Goal: Information Seeking & Learning: Learn about a topic

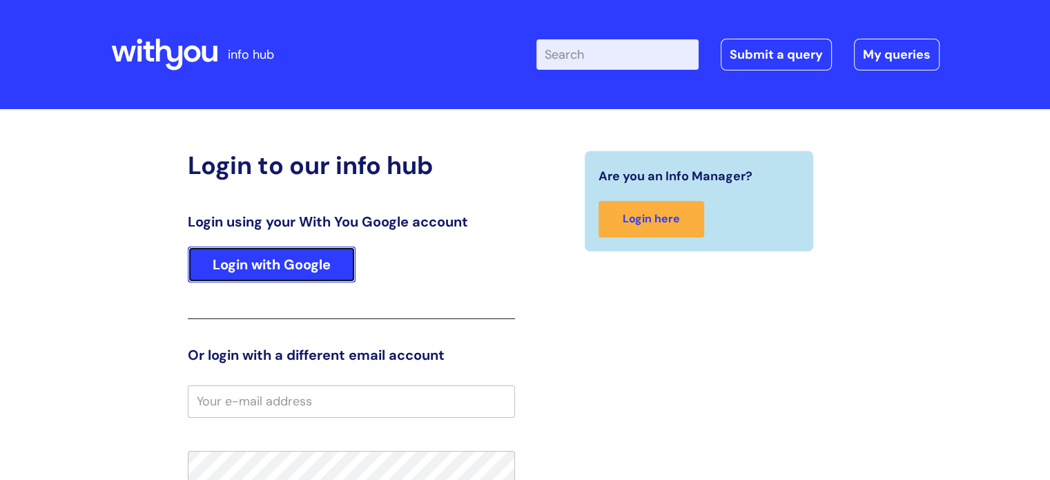
click at [280, 279] on link "Login with Google" at bounding box center [272, 265] width 168 height 36
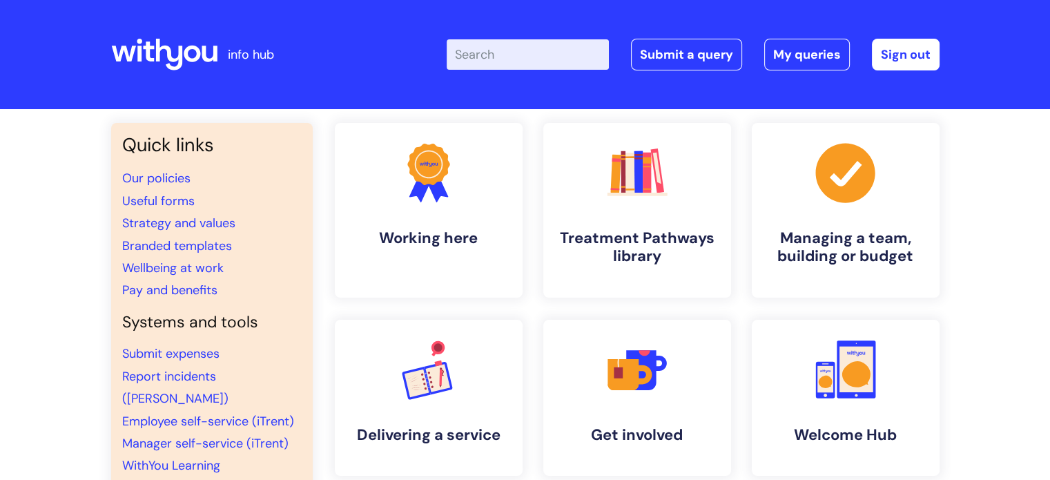
click at [485, 57] on input "Enter your search term here..." at bounding box center [528, 54] width 162 height 30
type input "budget"
click button "Search" at bounding box center [0, 0] width 0 height 0
click at [628, 215] on link ".cls-1{fill:#f89b22;}.cls-1,.cls-2,.cls-3,.cls-4,.cls-5,.cls-6,.cls-7{stroke-wi…" at bounding box center [636, 210] width 191 height 177
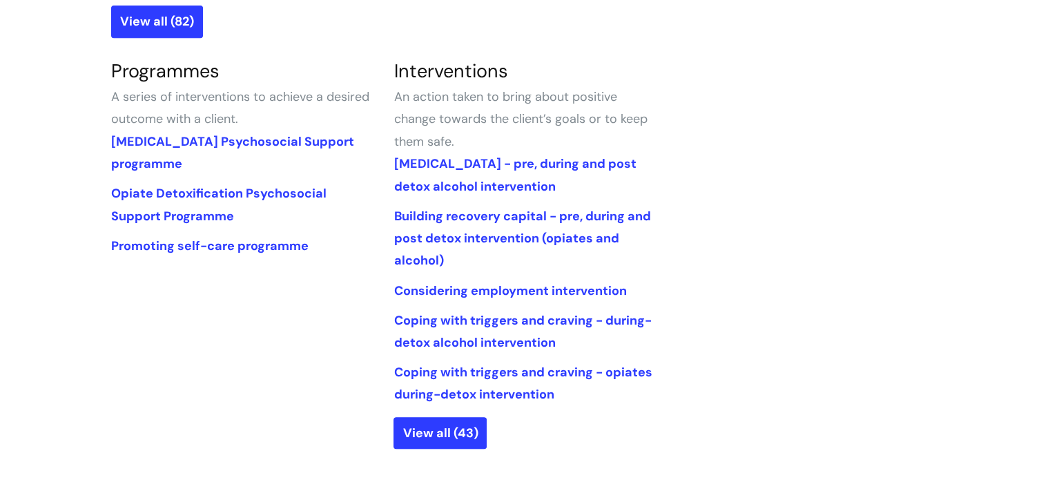
scroll to position [691, 0]
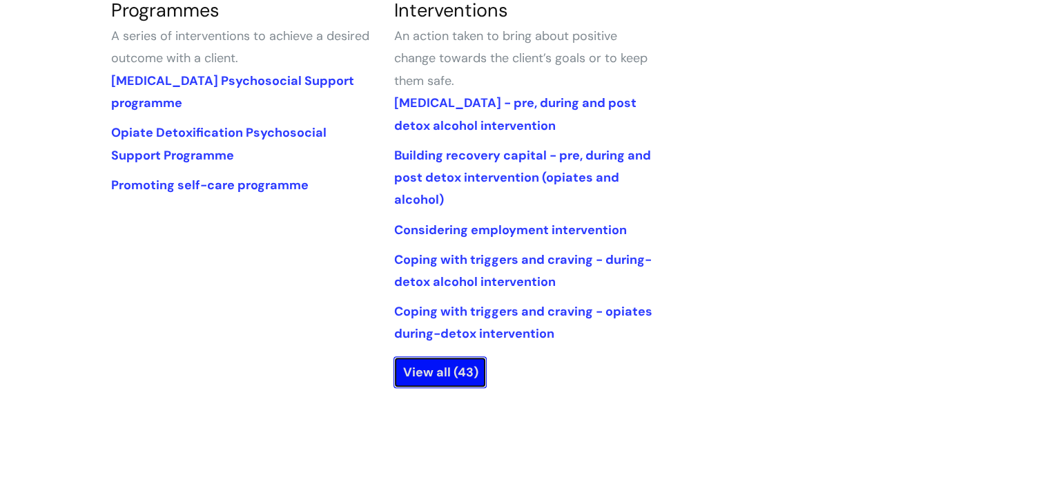
click at [436, 382] on link "View all (43)" at bounding box center [440, 372] width 93 height 32
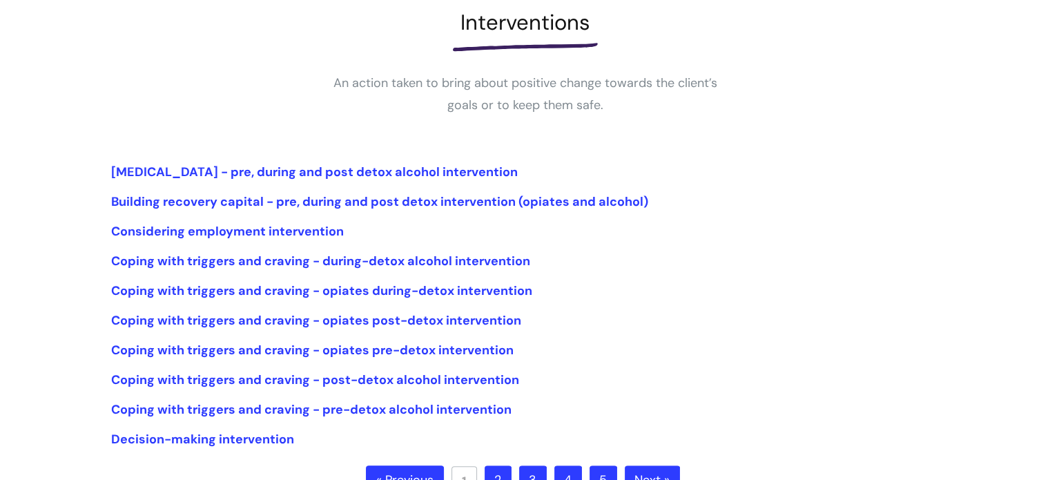
scroll to position [276, 0]
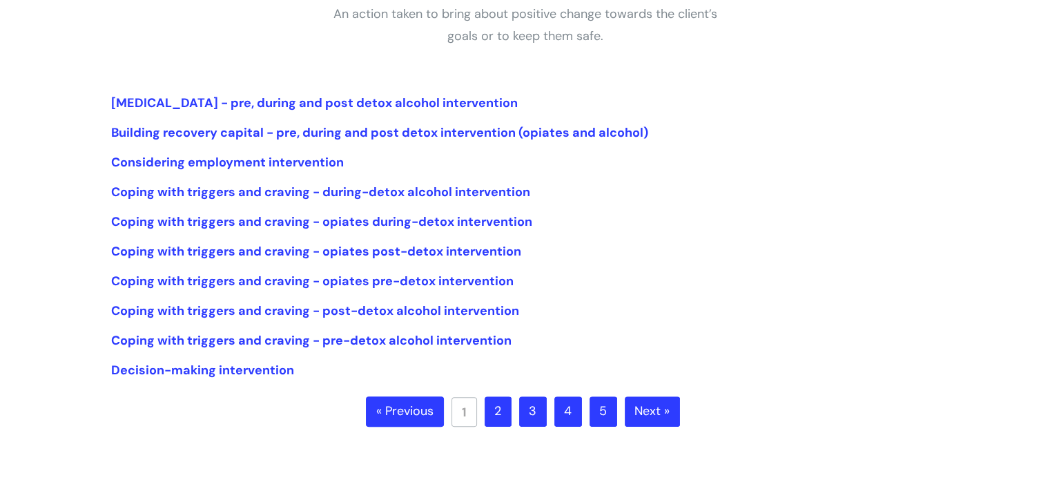
click at [500, 408] on link "2" at bounding box center [498, 411] width 27 height 30
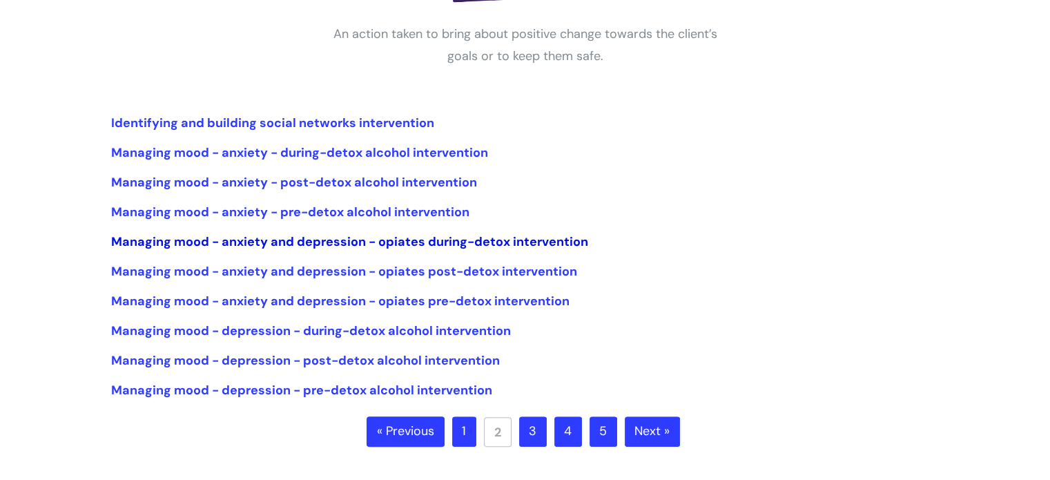
scroll to position [276, 0]
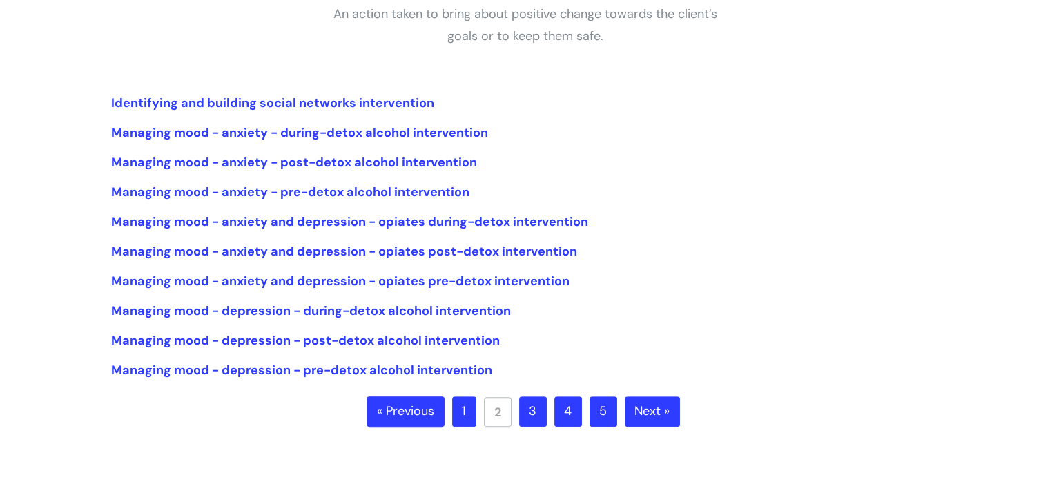
click at [533, 414] on link "3" at bounding box center [533, 411] width 28 height 30
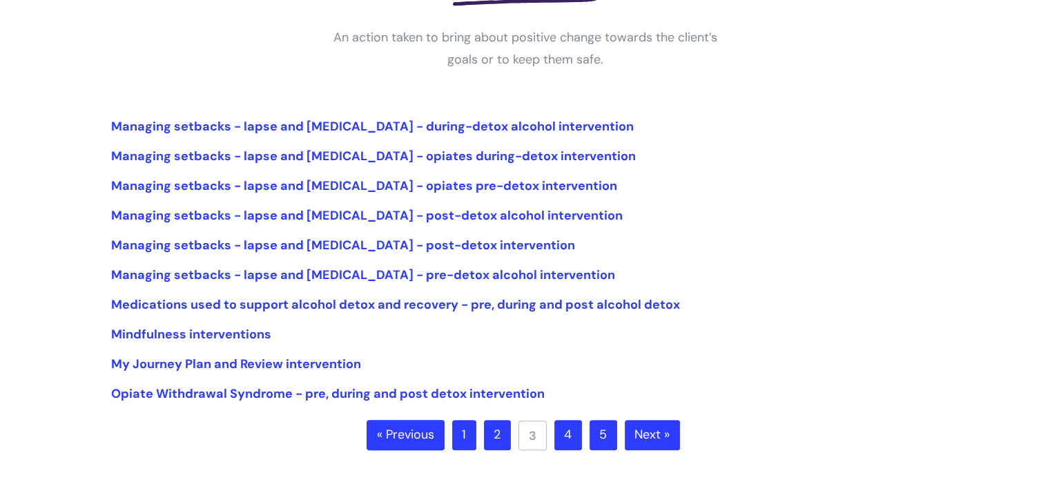
scroll to position [276, 0]
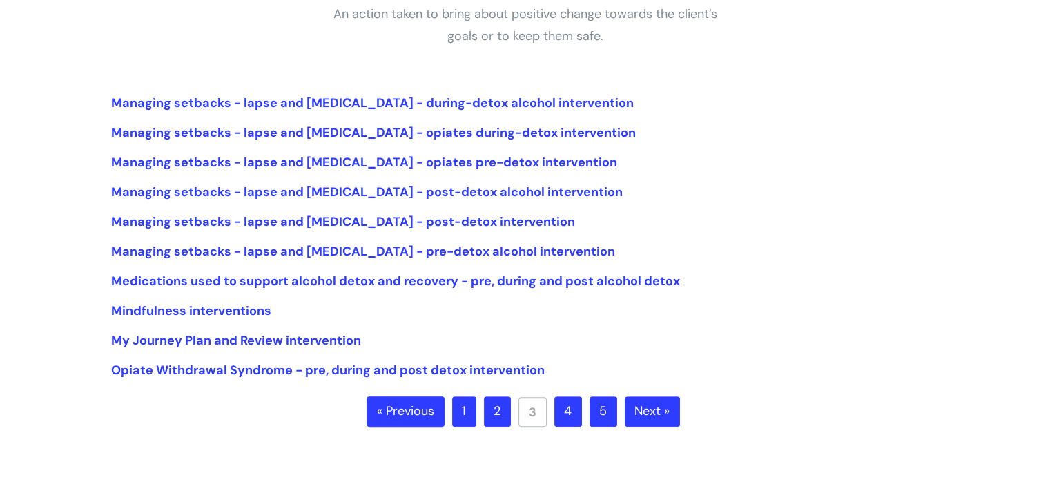
click at [566, 414] on link "4" at bounding box center [569, 411] width 28 height 30
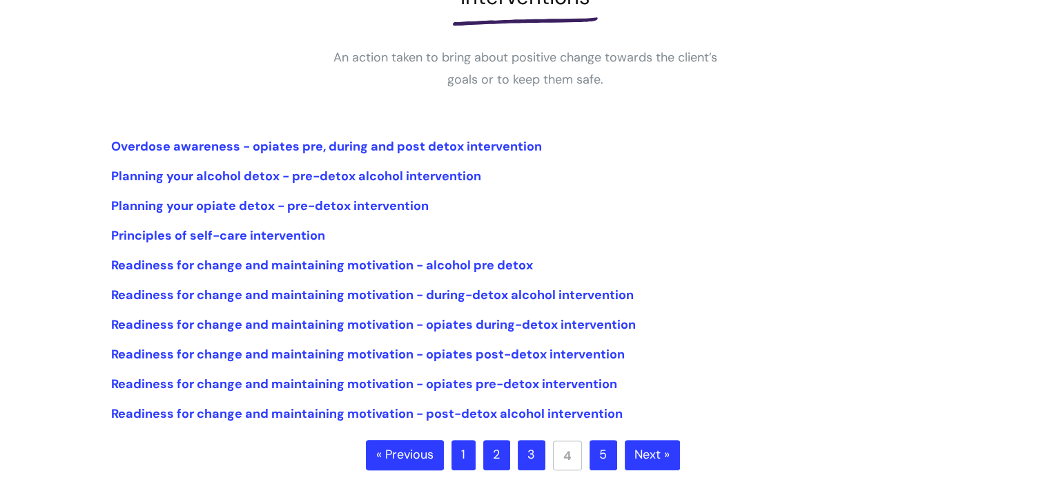
scroll to position [276, 0]
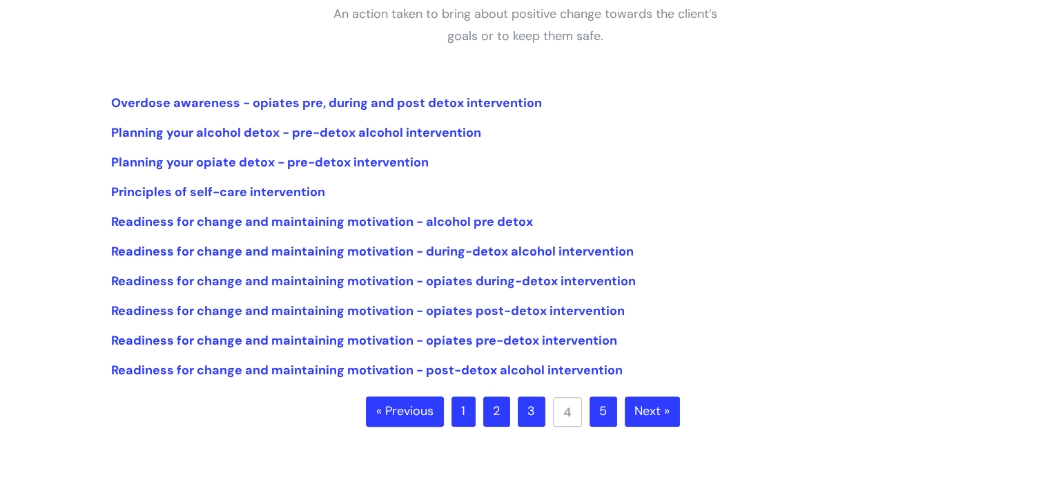
click at [608, 416] on link "5" at bounding box center [604, 411] width 28 height 30
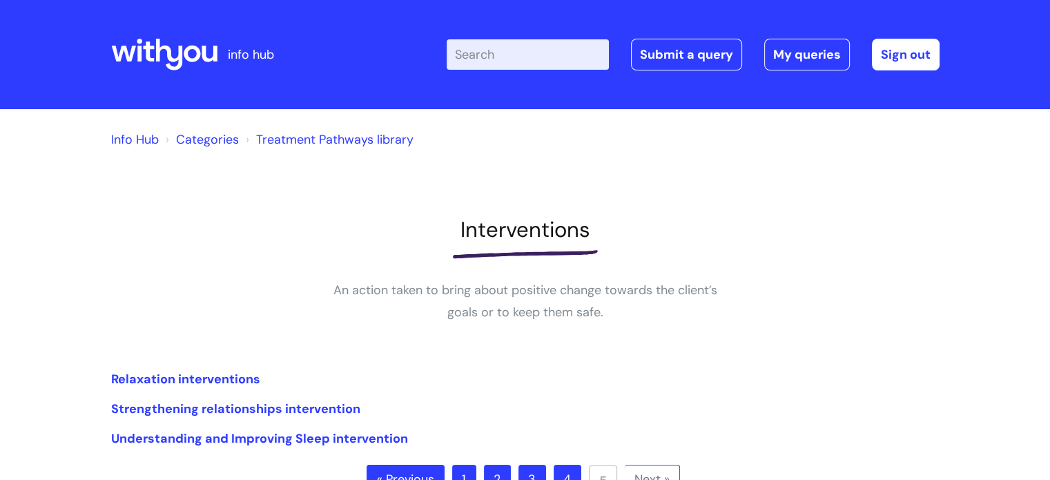
click at [210, 143] on link "Categories" at bounding box center [207, 139] width 63 height 17
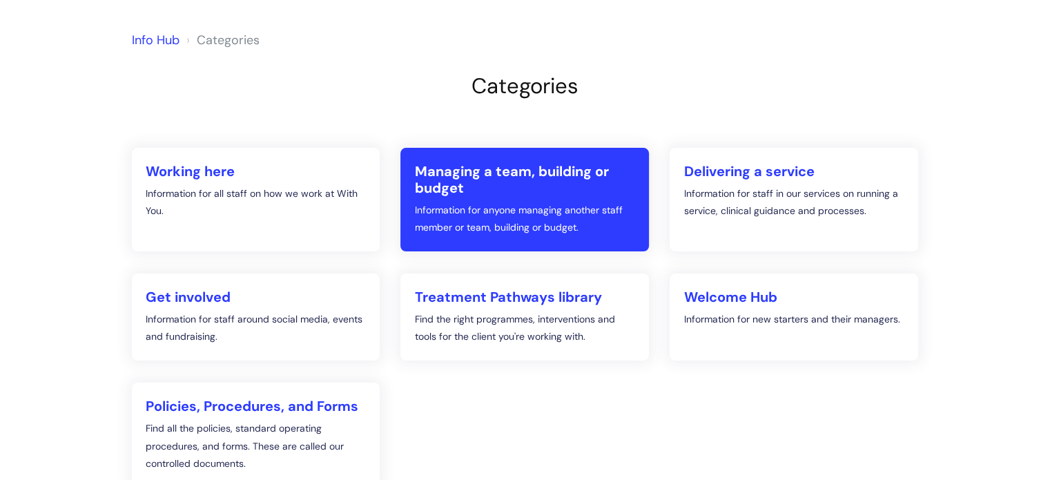
scroll to position [138, 0]
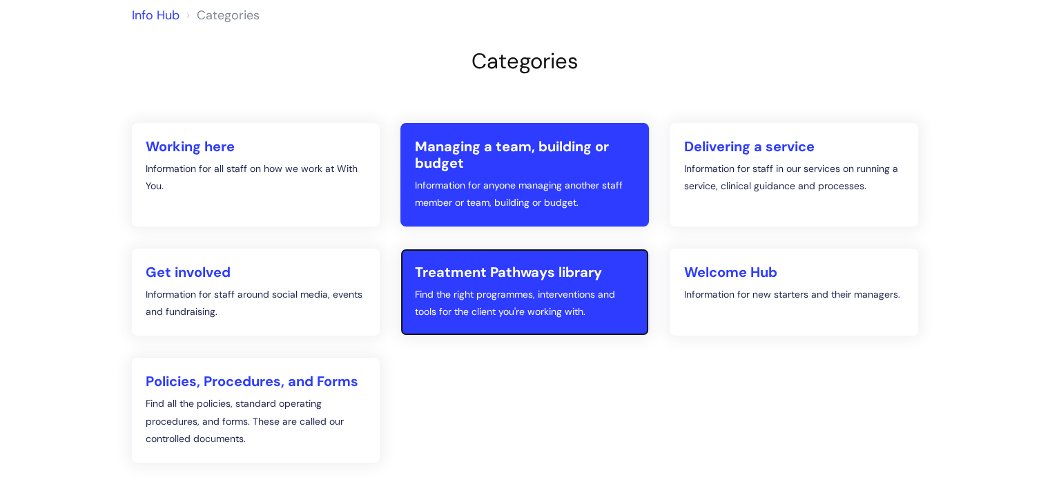
click at [482, 292] on p "Find the right programmes, interventions and tools for the client you're workin…" at bounding box center [524, 303] width 221 height 35
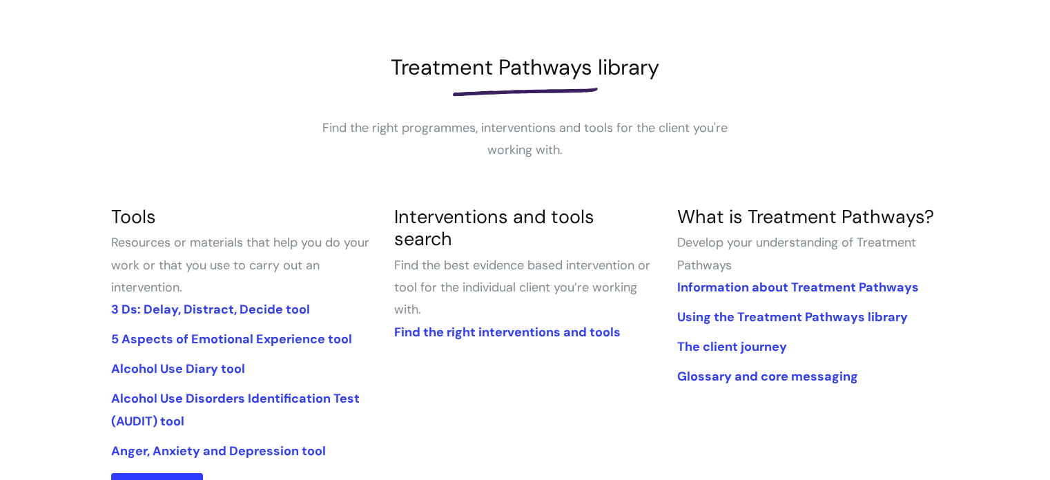
scroll to position [207, 0]
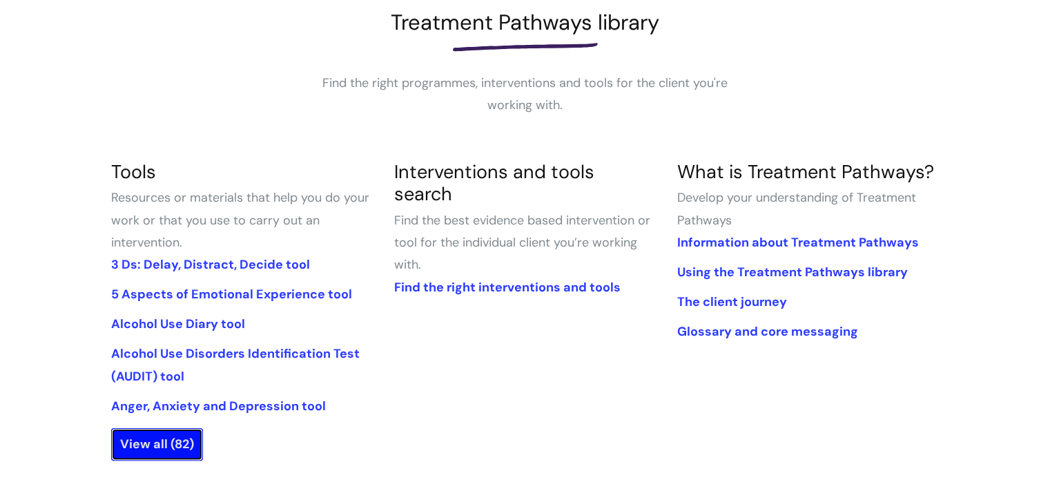
click at [177, 439] on link "View all (82)" at bounding box center [157, 444] width 92 height 32
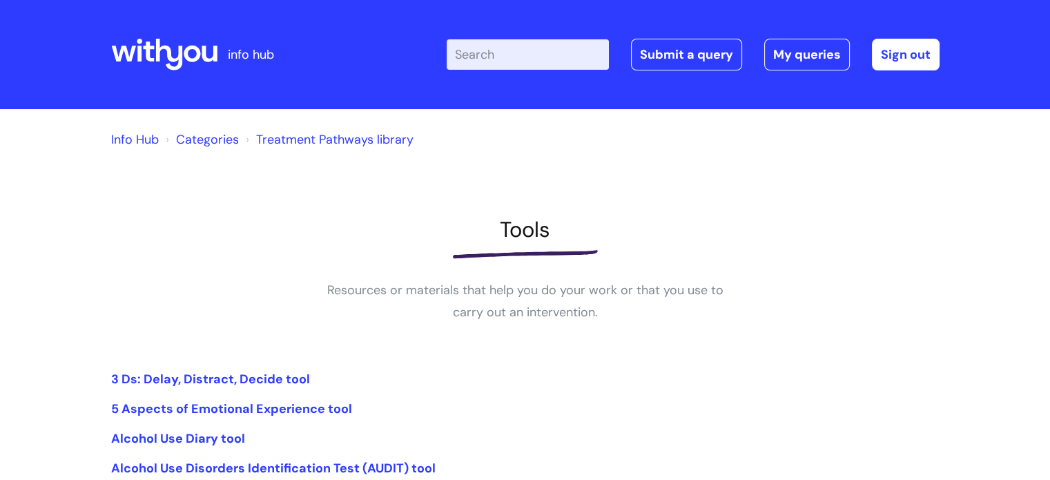
scroll to position [276, 0]
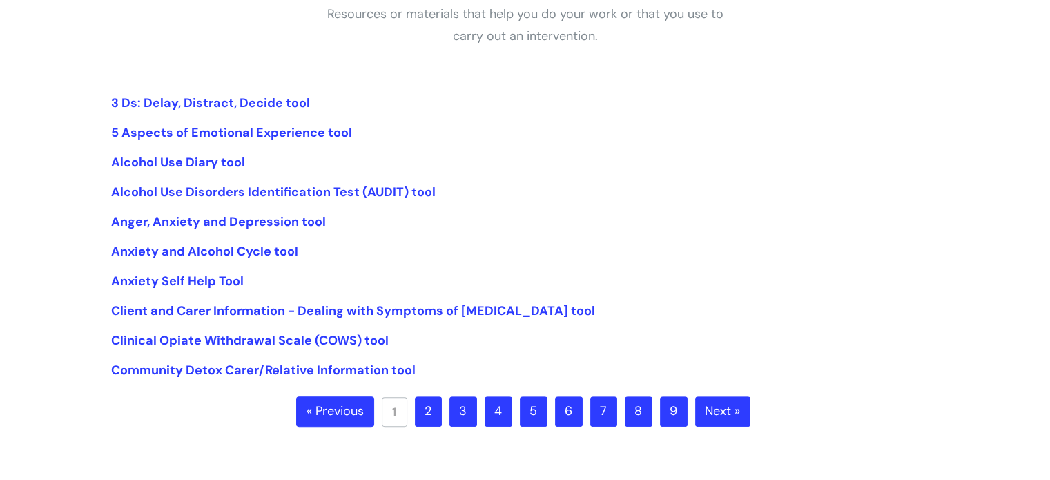
click at [429, 405] on link "2" at bounding box center [428, 411] width 27 height 30
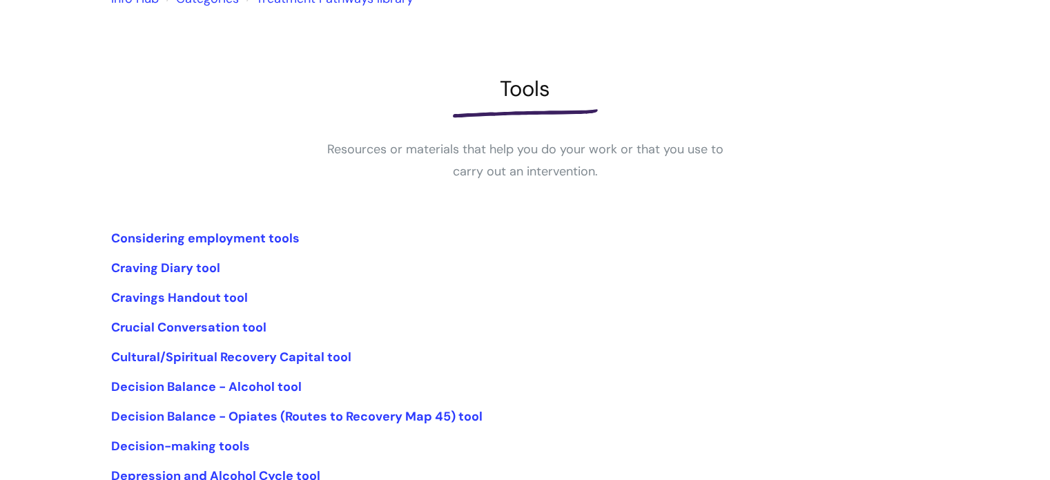
scroll to position [276, 0]
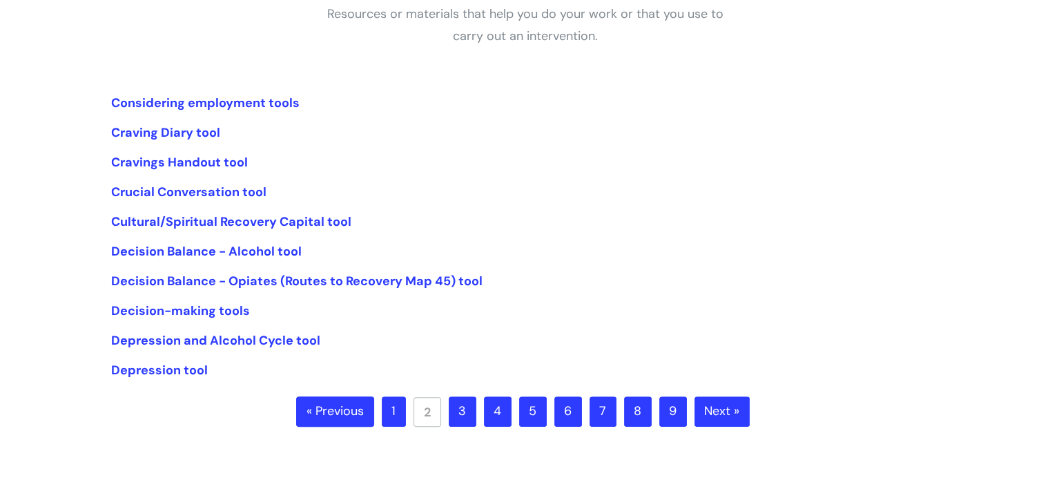
click at [390, 405] on link "1" at bounding box center [394, 411] width 24 height 30
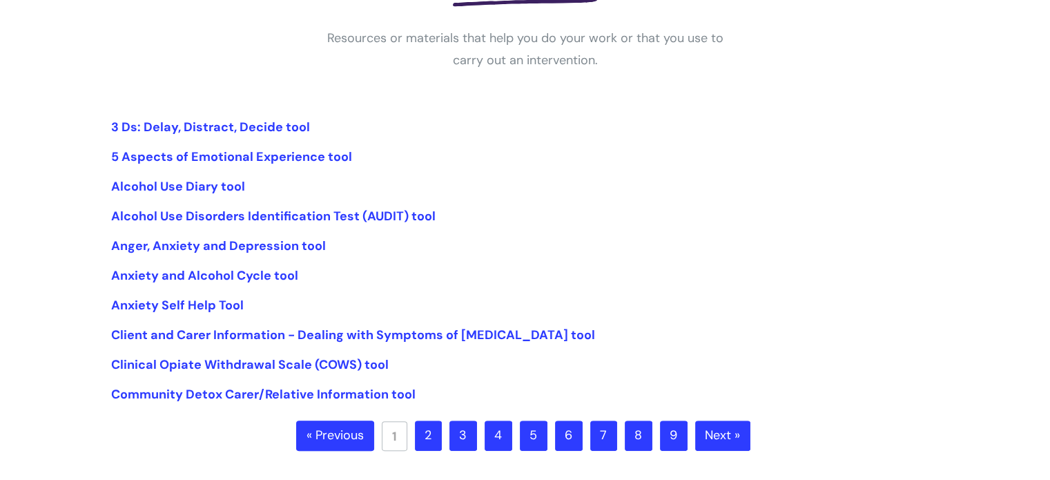
scroll to position [276, 0]
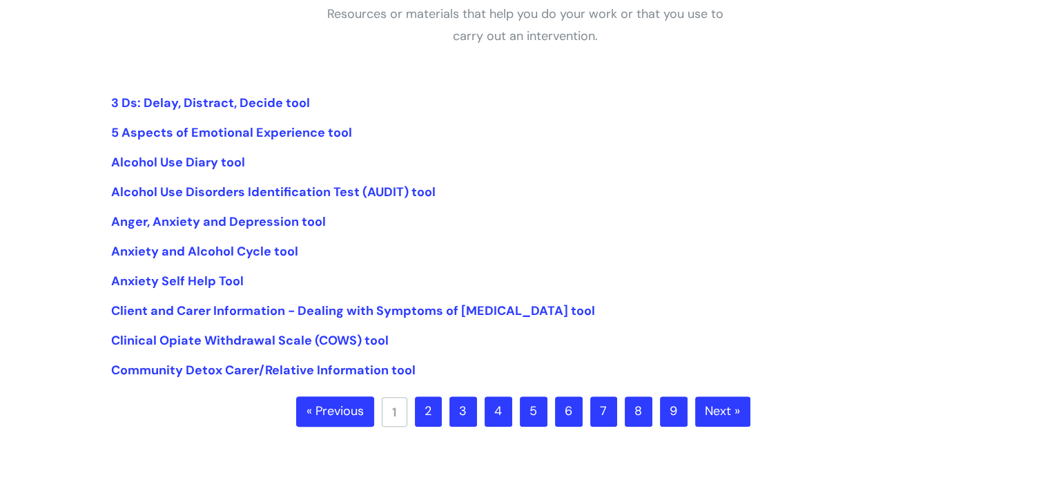
click at [425, 405] on link "2" at bounding box center [428, 411] width 27 height 30
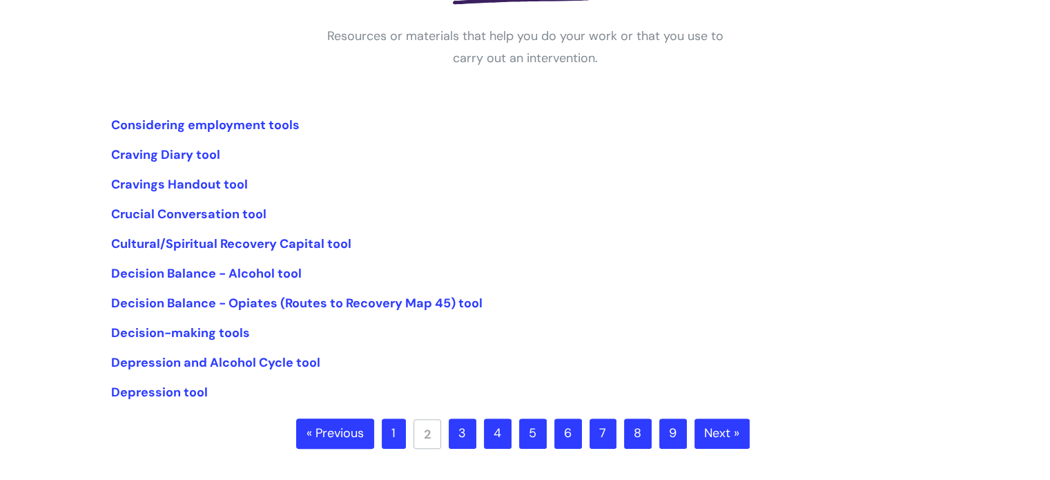
scroll to position [345, 0]
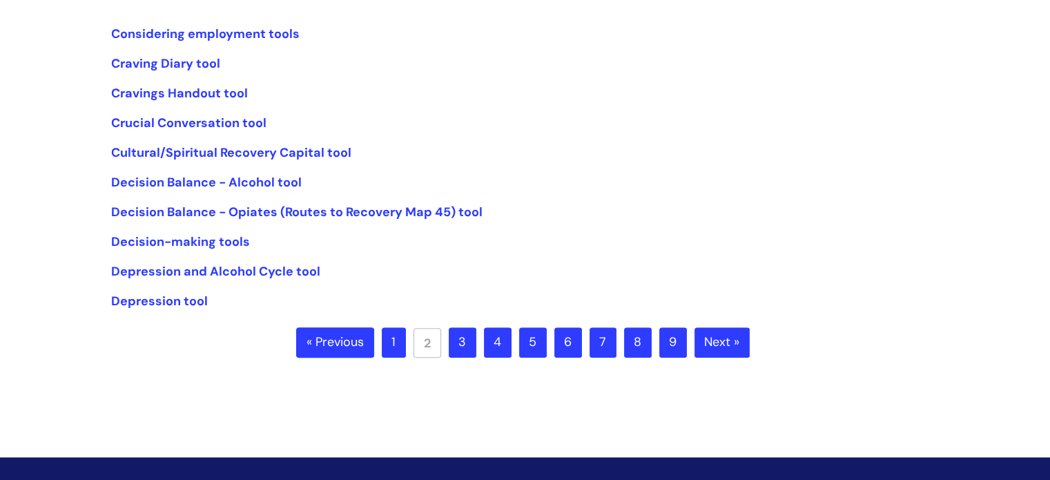
click at [467, 345] on link "3" at bounding box center [463, 342] width 28 height 30
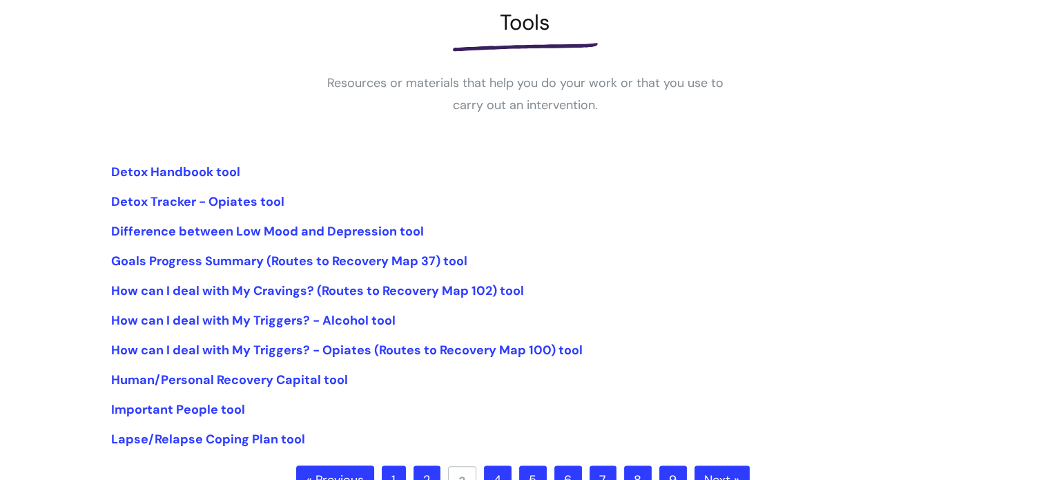
scroll to position [276, 0]
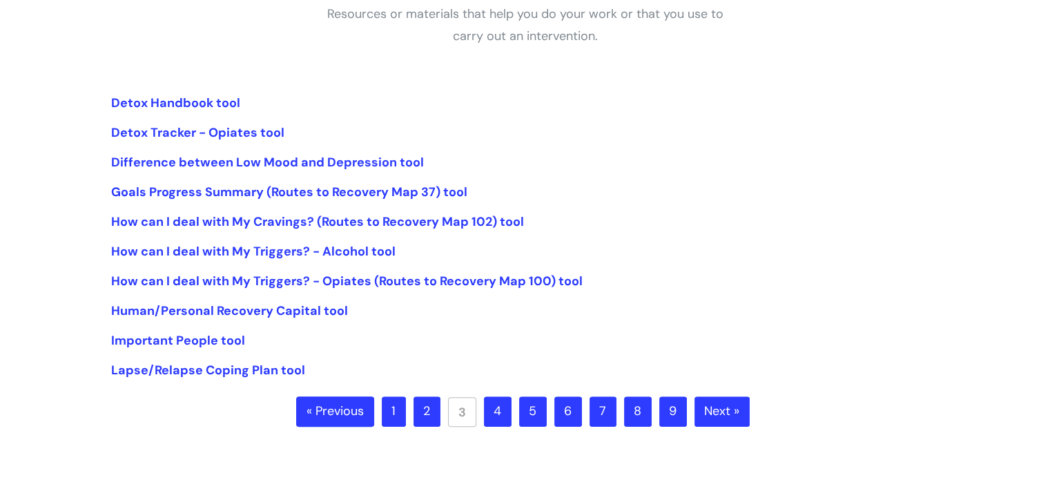
click at [497, 404] on link "4" at bounding box center [498, 411] width 28 height 30
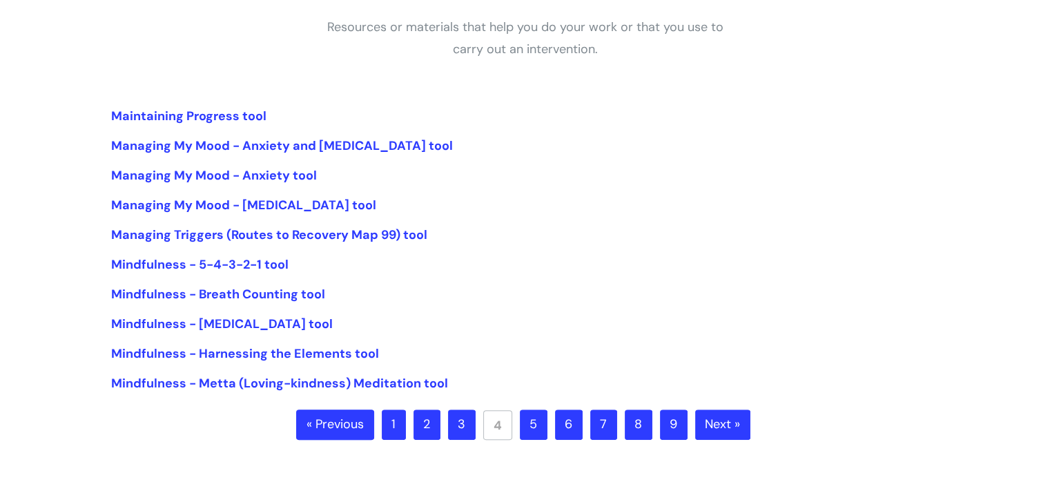
scroll to position [276, 0]
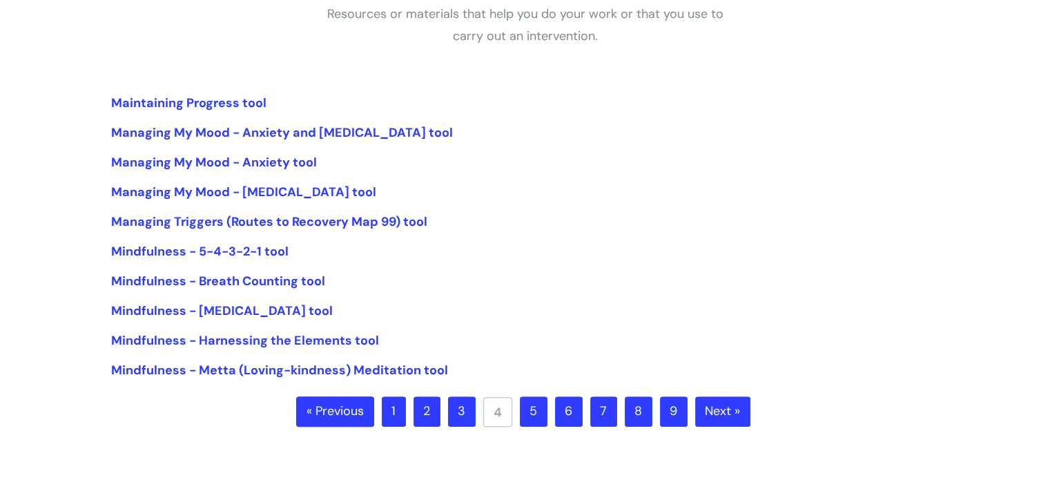
click at [535, 410] on link "5" at bounding box center [534, 411] width 28 height 30
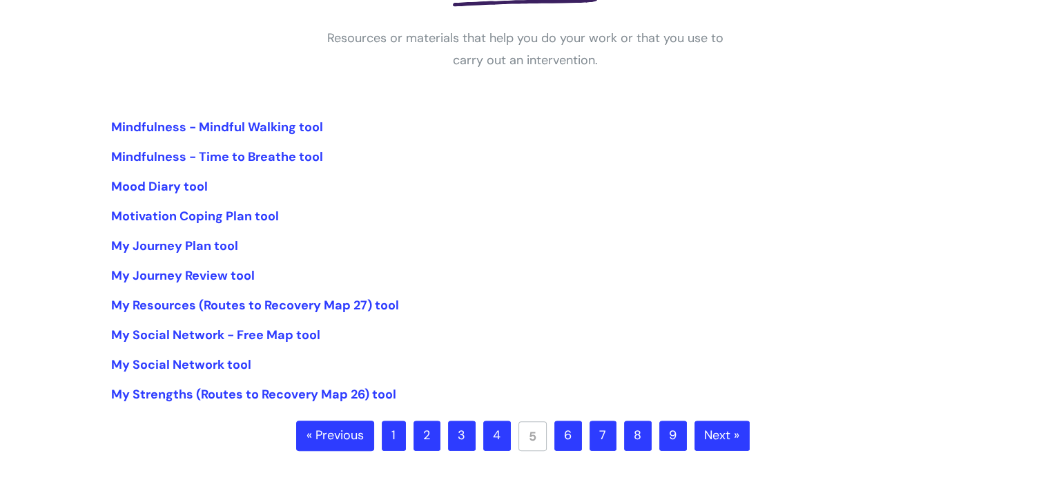
scroll to position [276, 0]
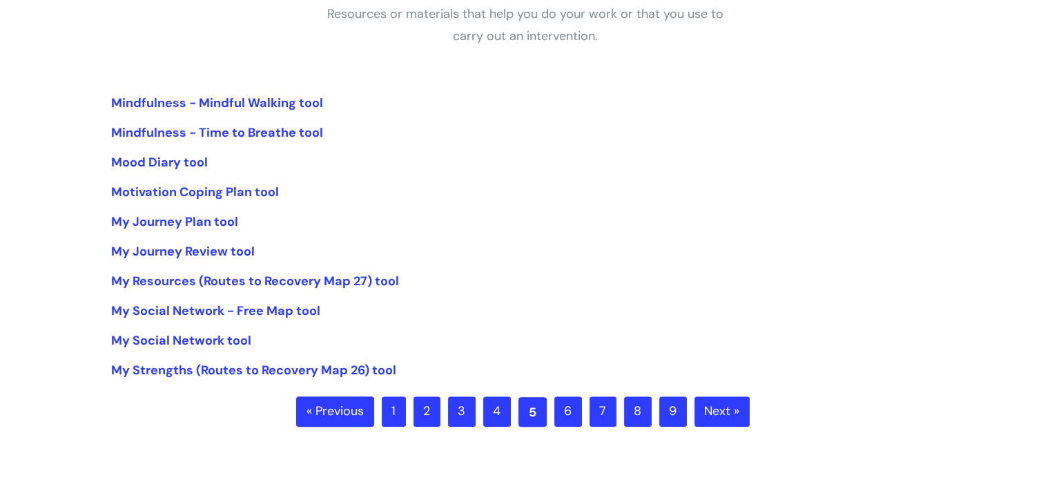
click at [532, 414] on link "5" at bounding box center [533, 412] width 28 height 30
click at [573, 415] on link "6" at bounding box center [569, 411] width 28 height 30
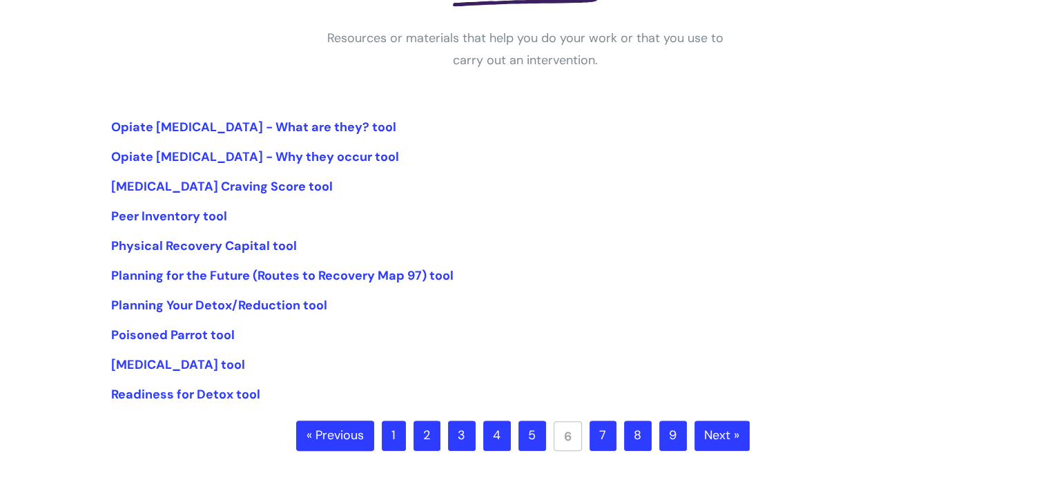
scroll to position [276, 0]
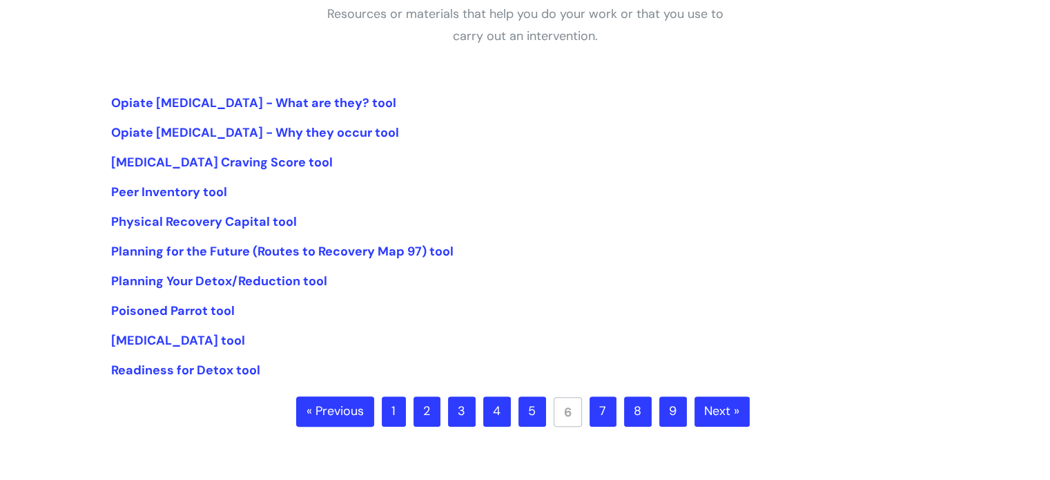
click at [598, 414] on link "7" at bounding box center [603, 411] width 27 height 30
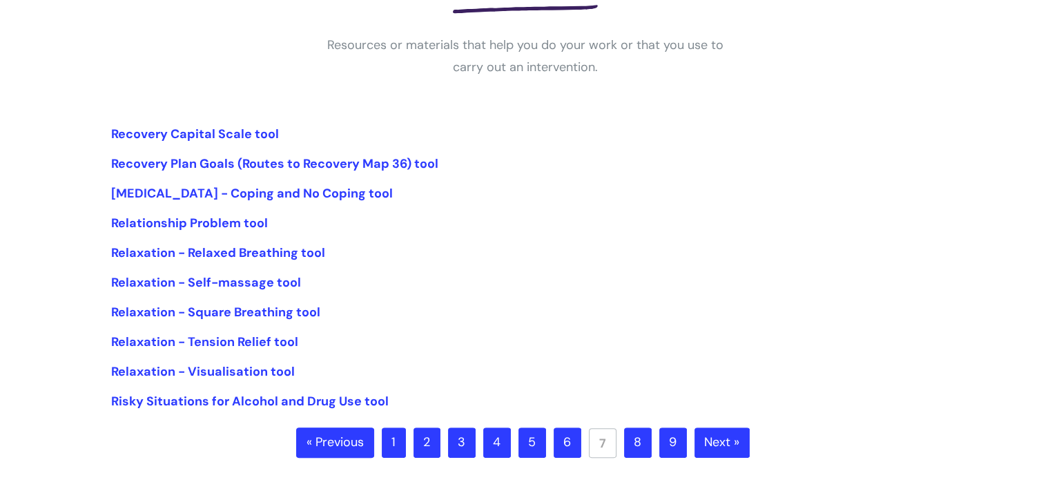
scroll to position [276, 0]
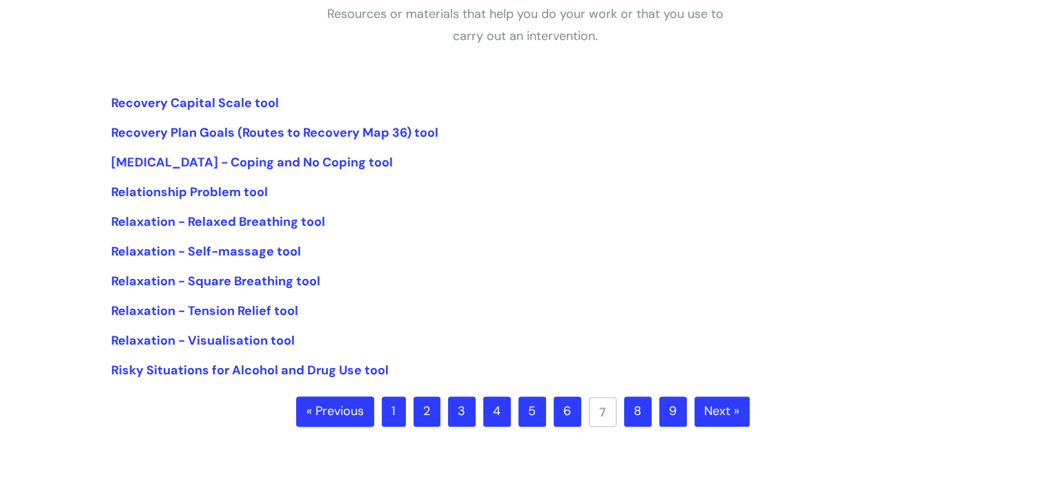
click at [624, 410] on link "8" at bounding box center [638, 411] width 28 height 30
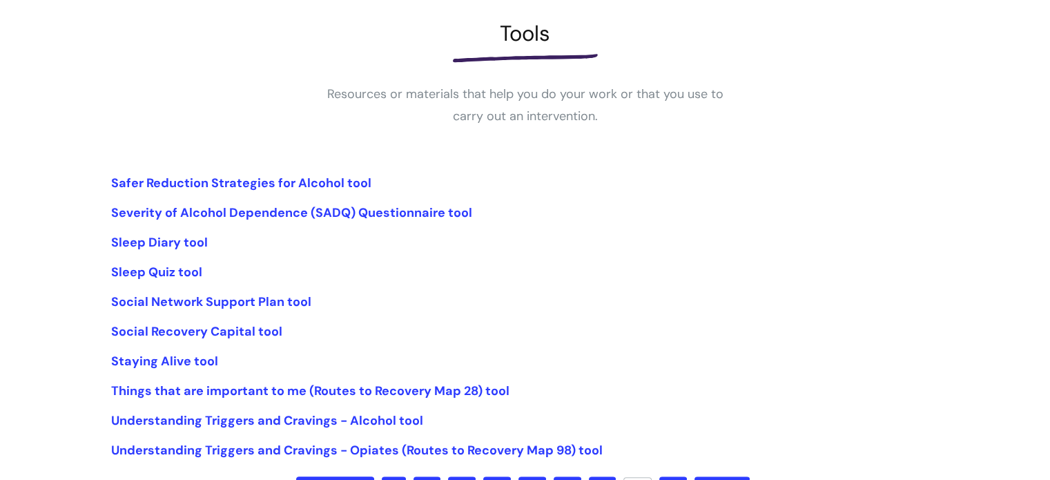
scroll to position [276, 0]
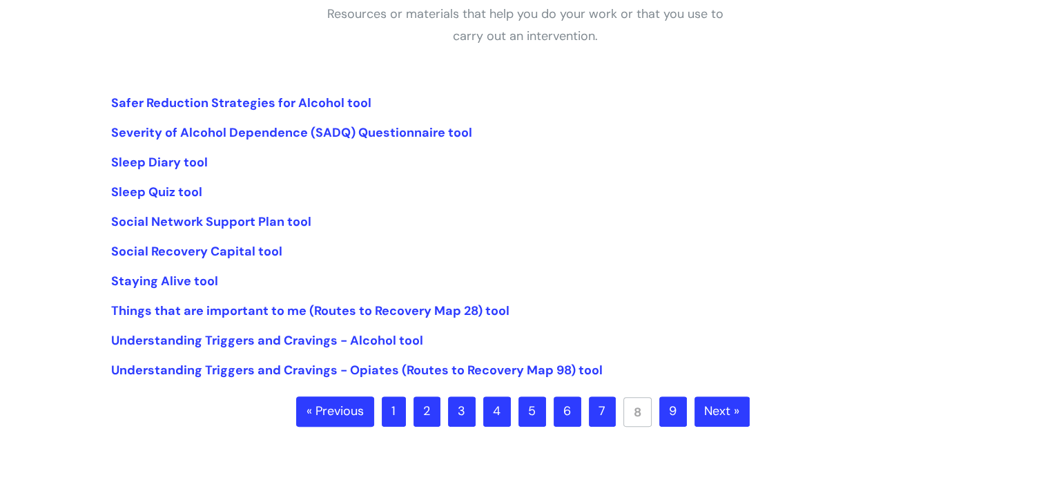
click at [666, 412] on link "9" at bounding box center [673, 411] width 28 height 30
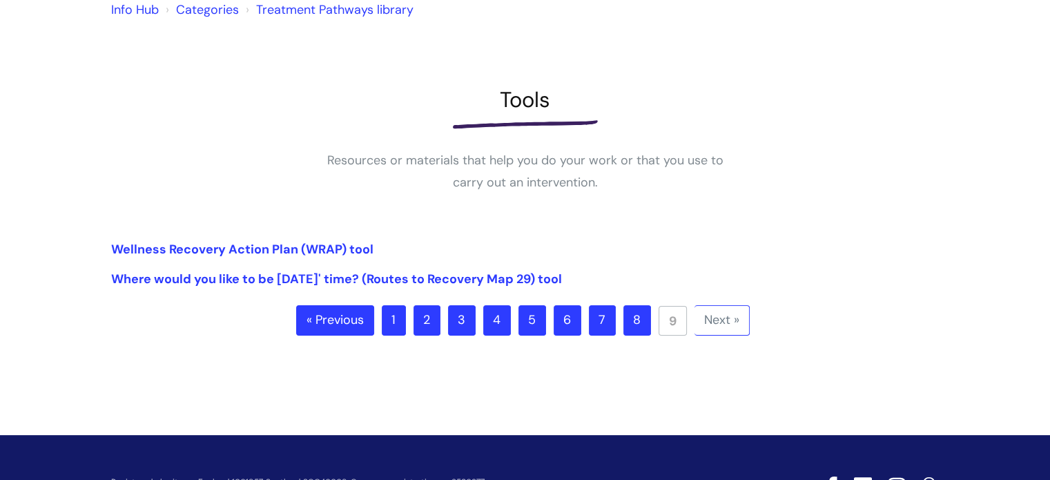
scroll to position [138, 0]
